Goal: Information Seeking & Learning: Learn about a topic

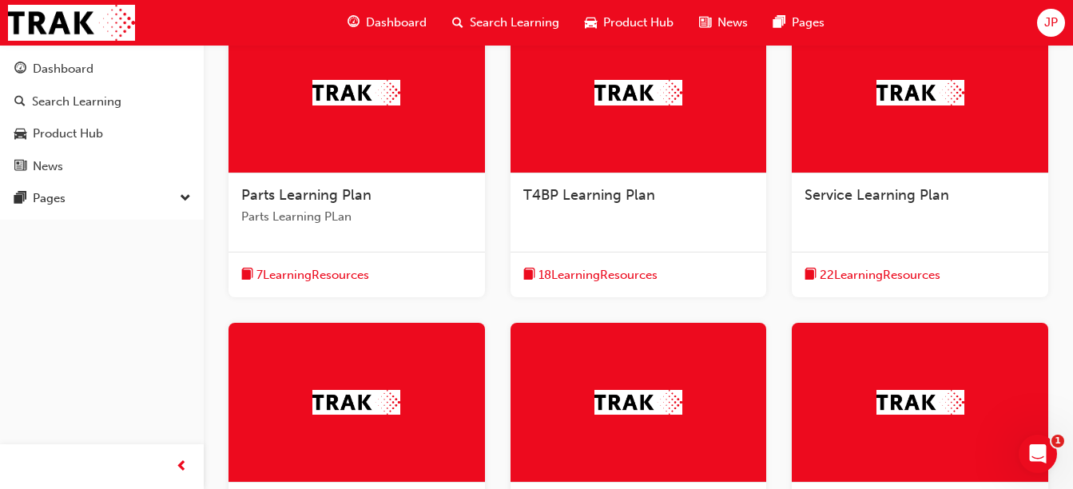
scroll to position [399, 0]
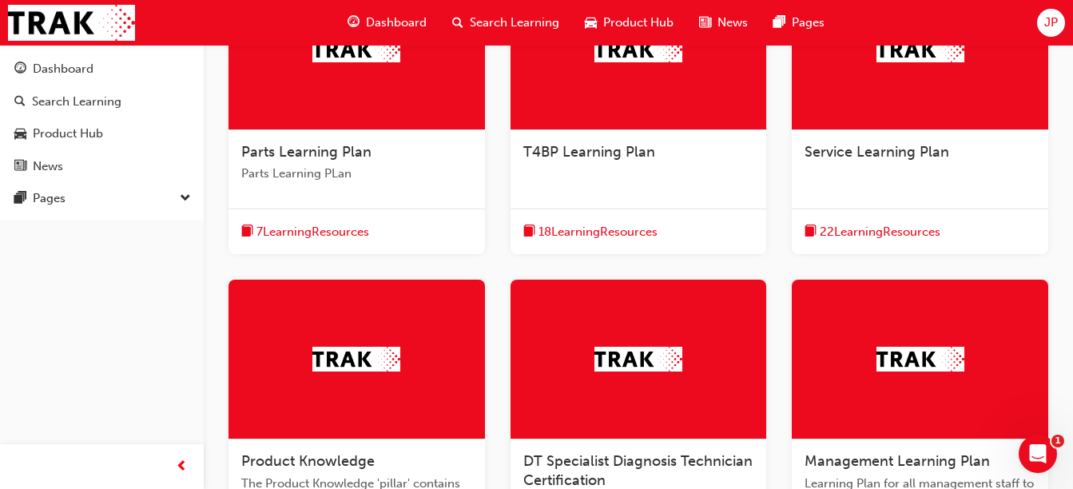
click at [582, 163] on div "T4BP Learning Plan" at bounding box center [638, 160] width 256 height 61
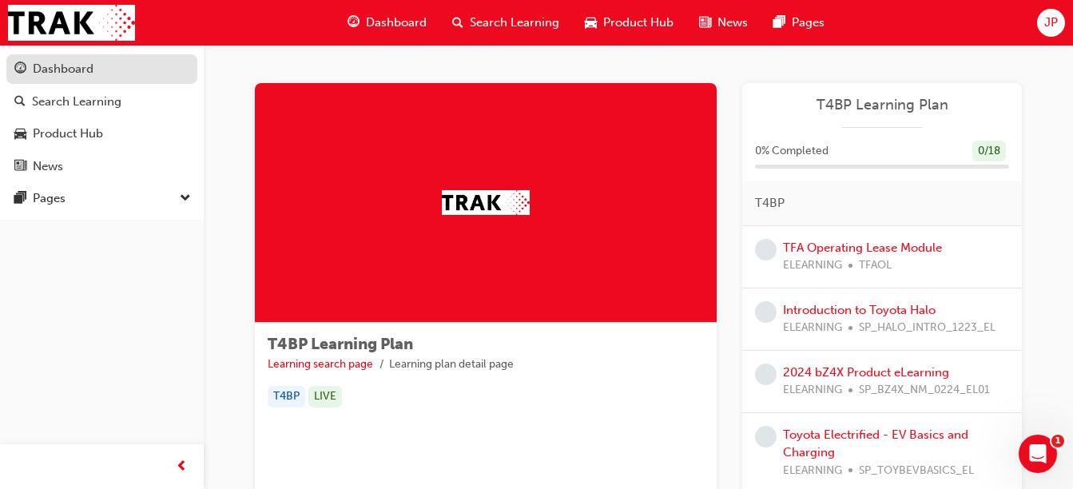
click at [58, 71] on div "Dashboard" at bounding box center [63, 69] width 61 height 18
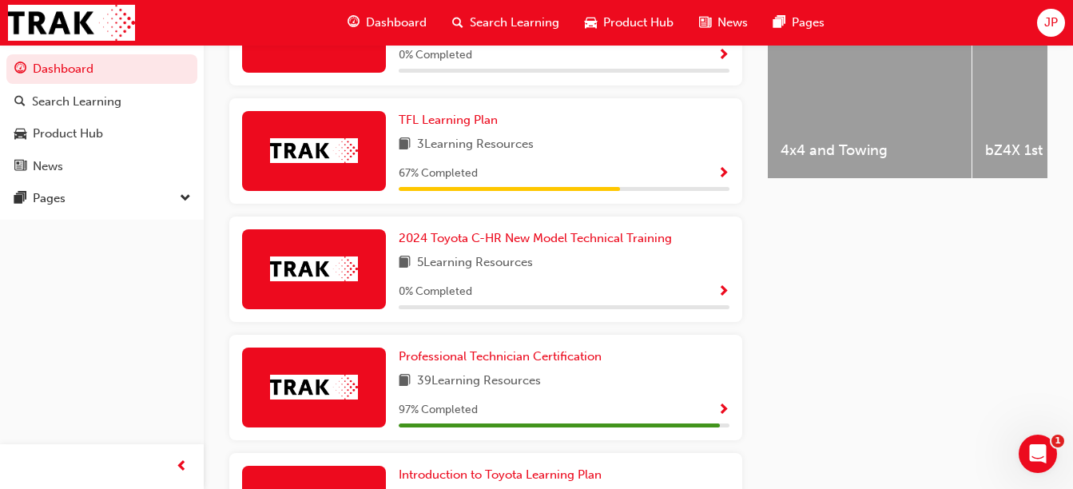
scroll to position [719, 0]
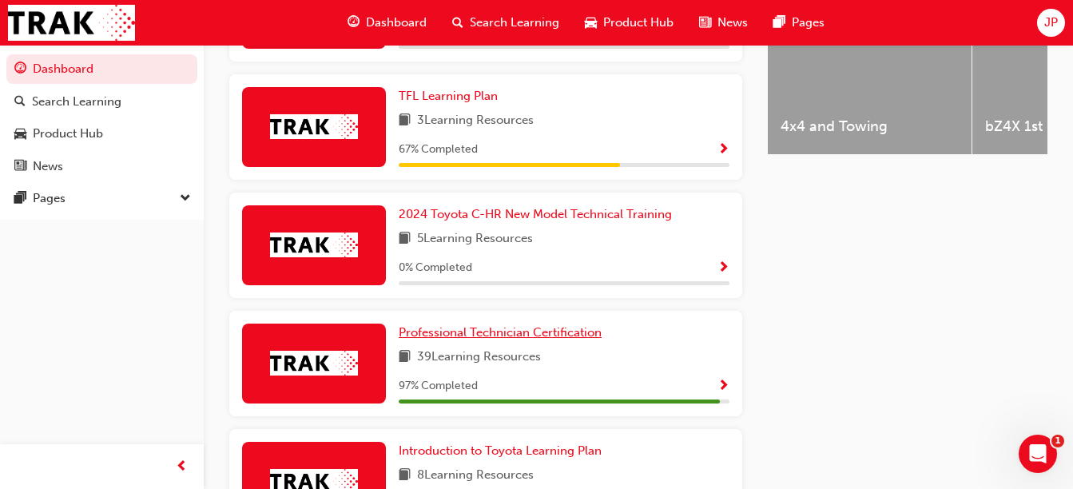
click at [484, 330] on link "Professional Technician Certification" at bounding box center [503, 332] width 209 height 18
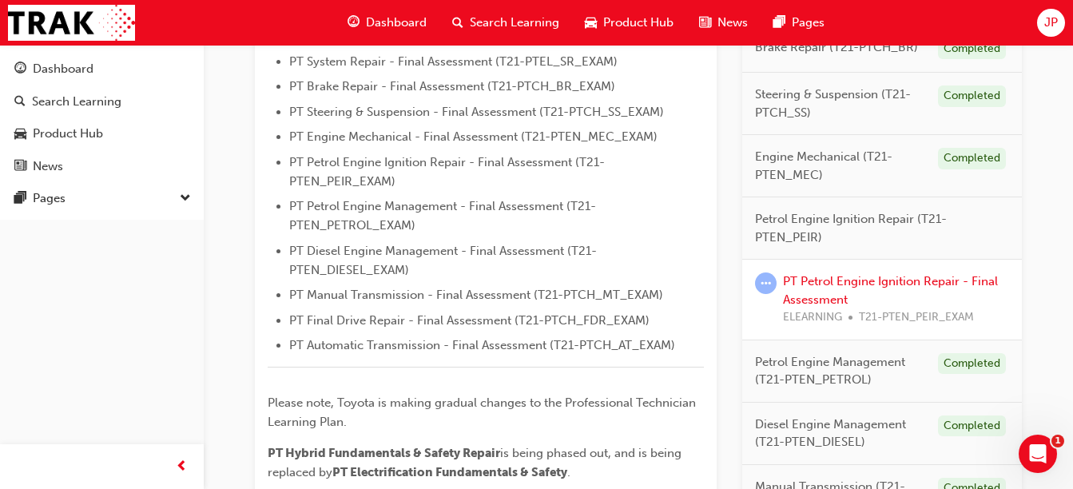
scroll to position [559, 0]
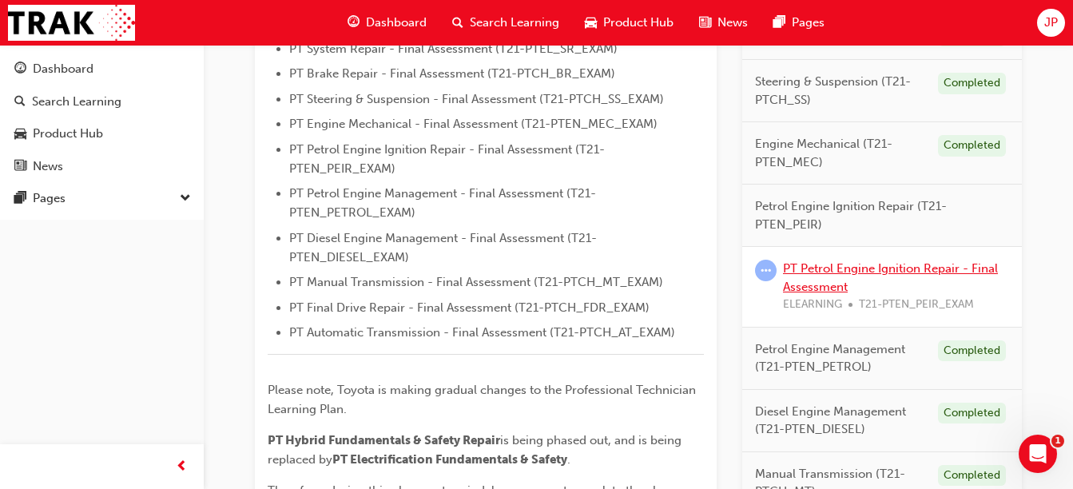
click at [823, 273] on link "PT Petrol Engine Ignition Repair - Final Assessment" at bounding box center [890, 277] width 215 height 33
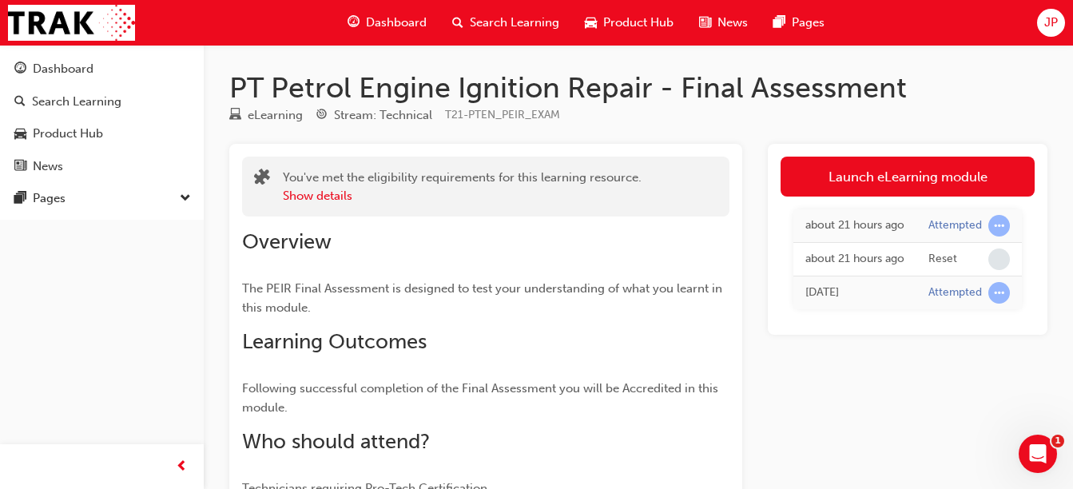
click at [497, 19] on span "Search Learning" at bounding box center [514, 23] width 89 height 18
